Goal: Find contact information: Find contact information

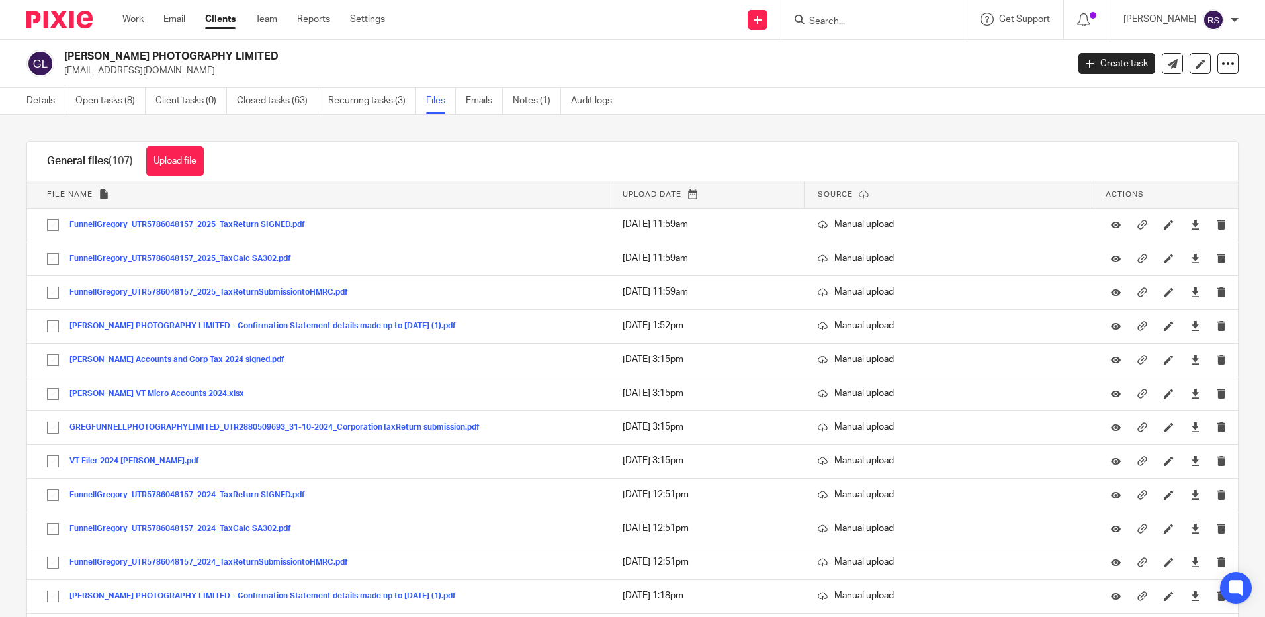
drag, startPoint x: 848, startPoint y: 35, endPoint x: 846, endPoint y: 19, distance: 16.7
click at [848, 35] on div at bounding box center [874, 19] width 185 height 39
click at [846, 19] on input "Search" at bounding box center [867, 22] width 119 height 12
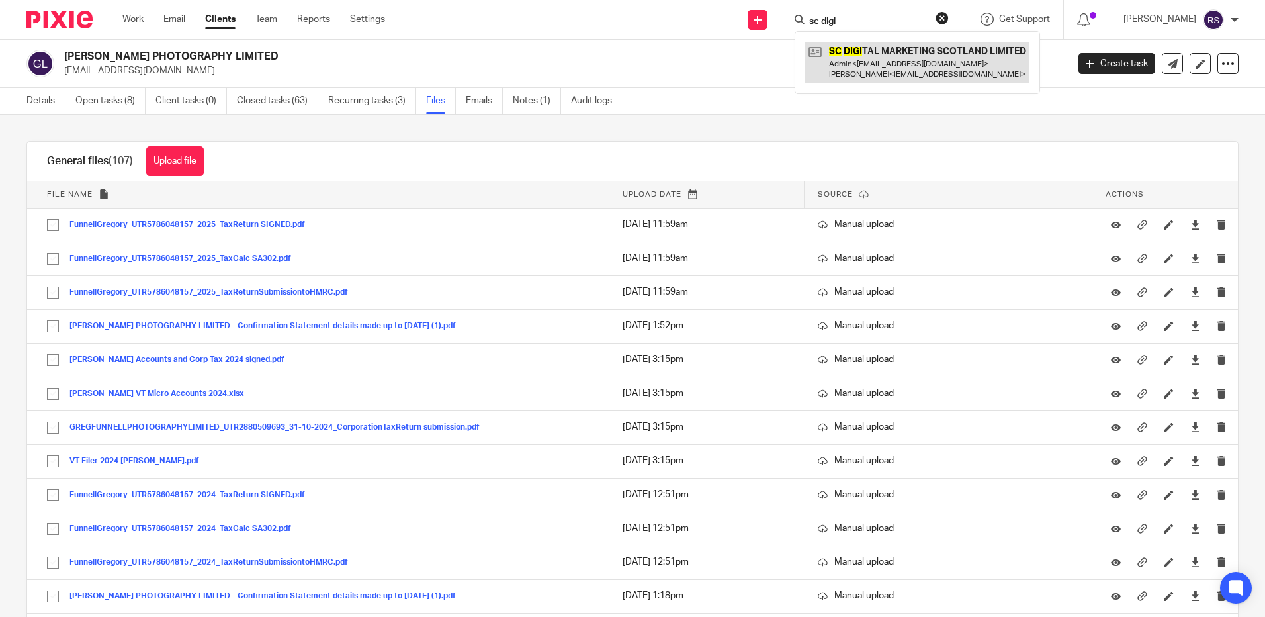
type input "sc digi"
click at [904, 81] on link at bounding box center [917, 62] width 224 height 41
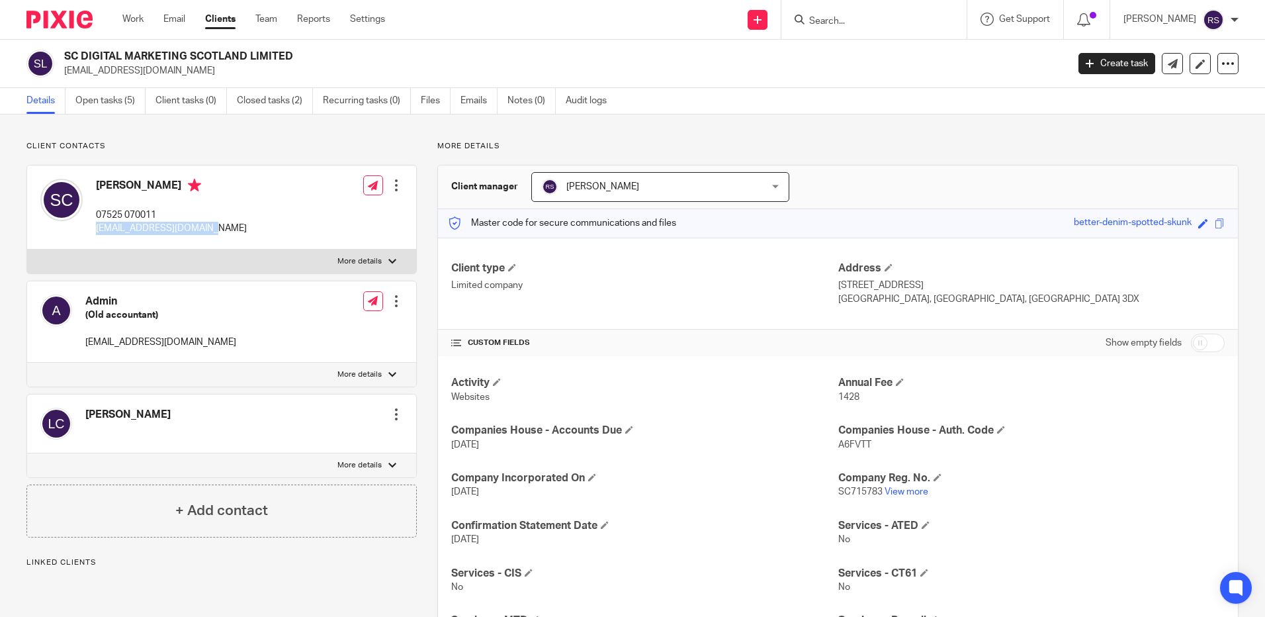
drag, startPoint x: 217, startPoint y: 227, endPoint x: 97, endPoint y: 228, distance: 119.8
click at [97, 228] on p "[EMAIL_ADDRESS][DOMAIN_NAME]" at bounding box center [171, 228] width 151 height 13
copy p "[EMAIL_ADDRESS][DOMAIN_NAME]"
